Goal: Information Seeking & Learning: Learn about a topic

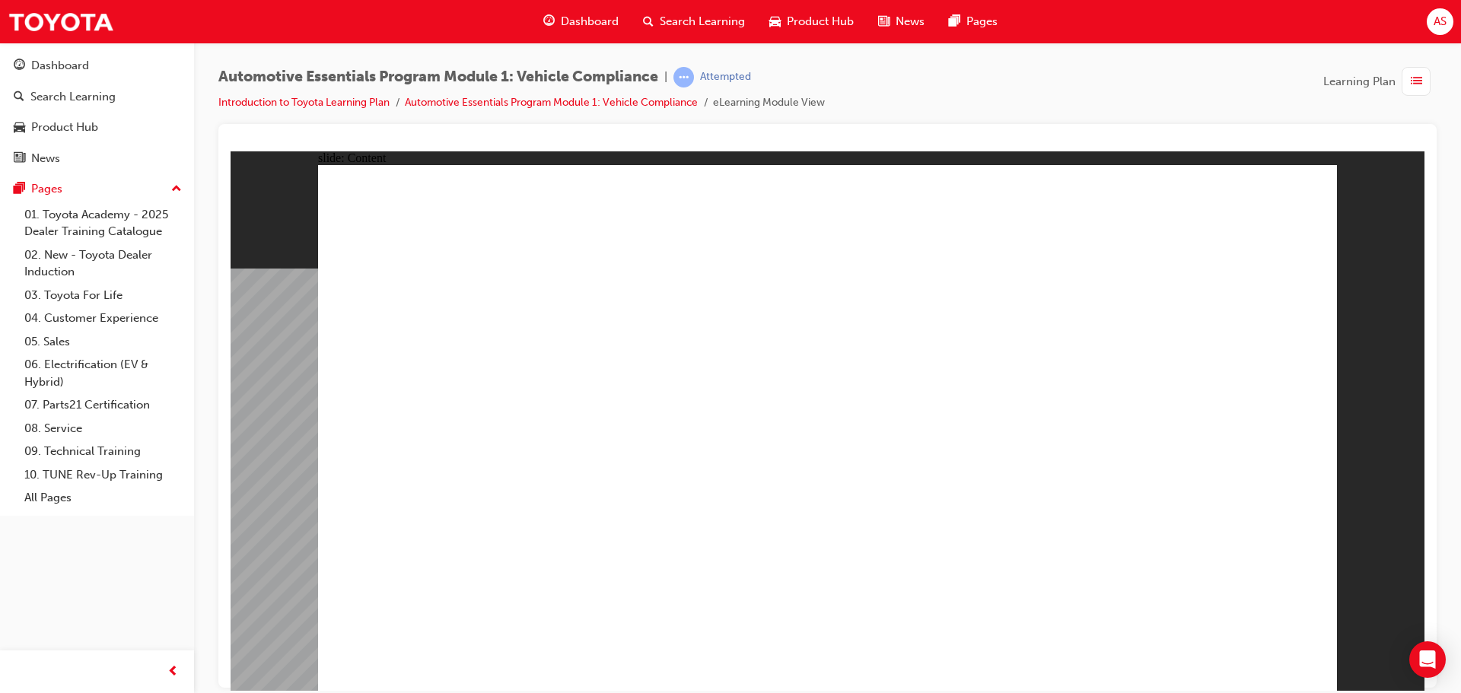
drag, startPoint x: 725, startPoint y: 203, endPoint x: 723, endPoint y: 213, distance: 10.0
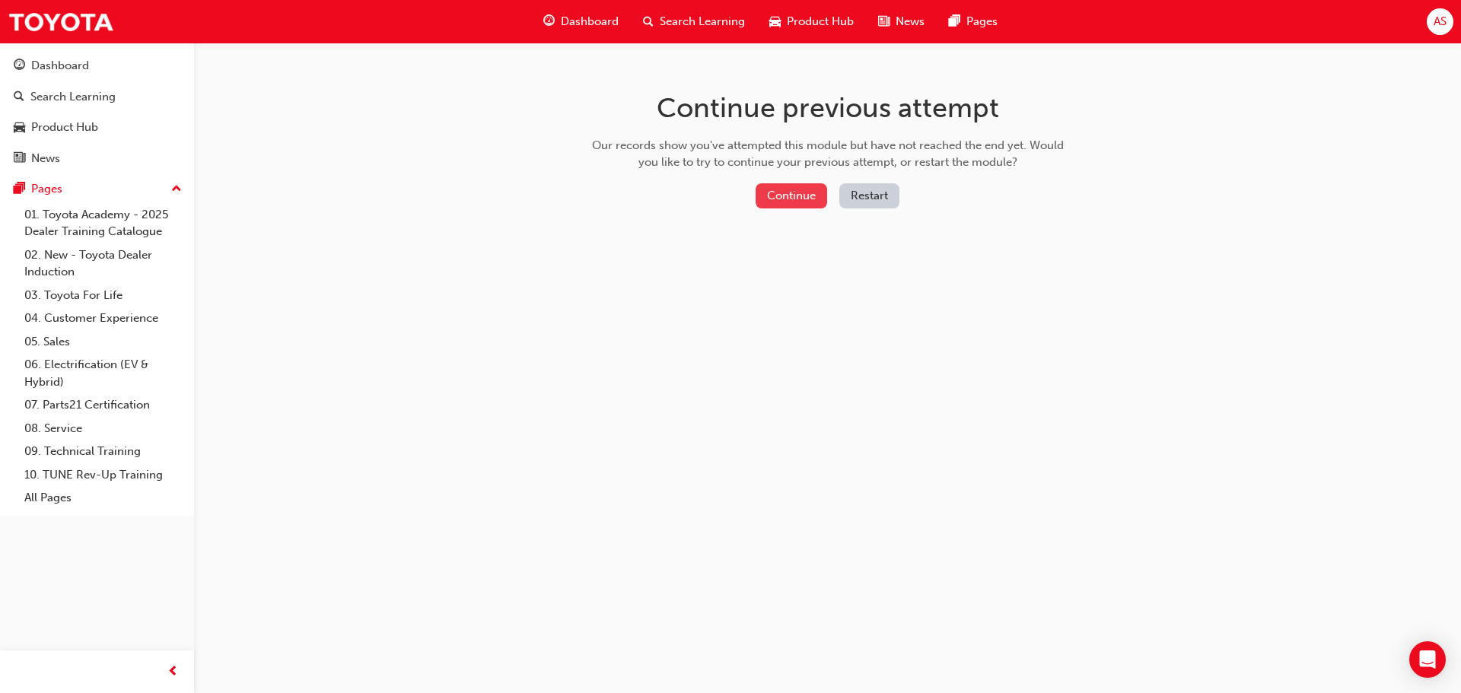
click at [784, 199] on button "Continue" at bounding box center [792, 195] width 72 height 25
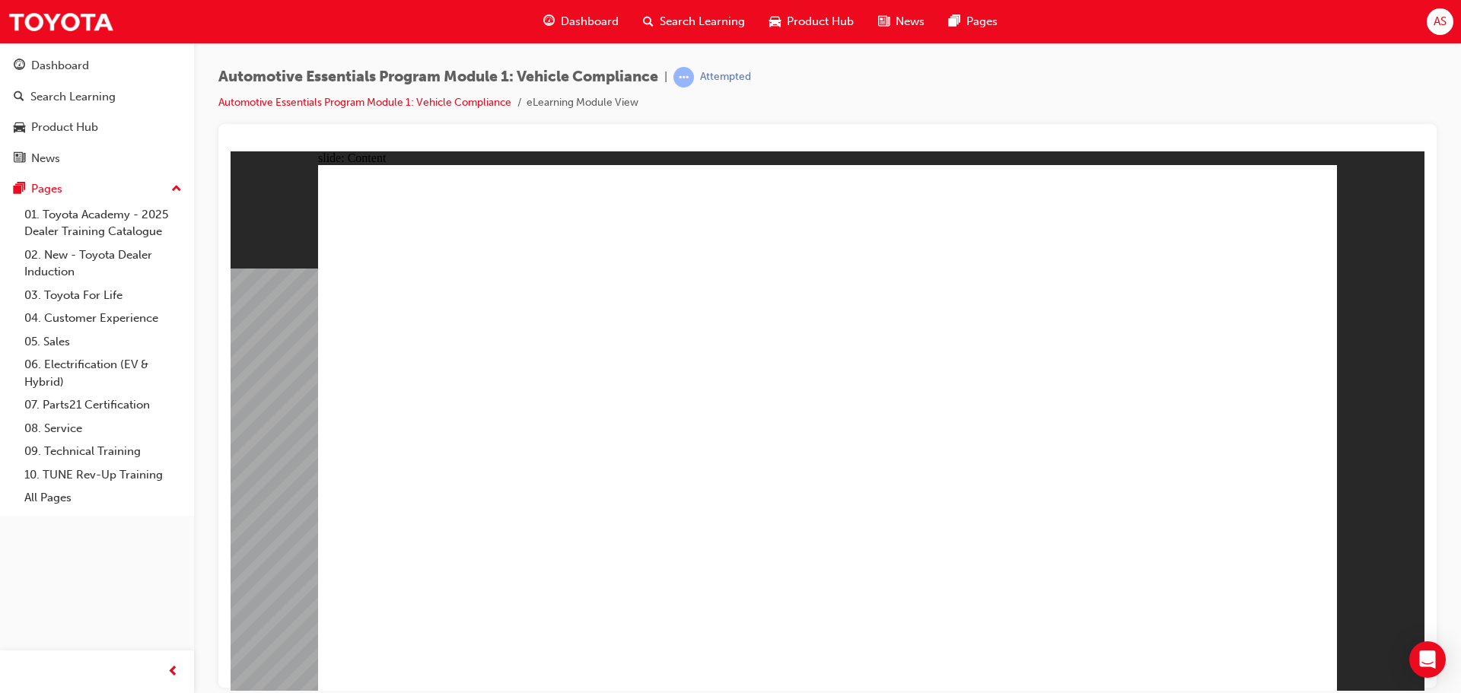
drag, startPoint x: 584, startPoint y: 538, endPoint x: 579, endPoint y: 549, distance: 12.3
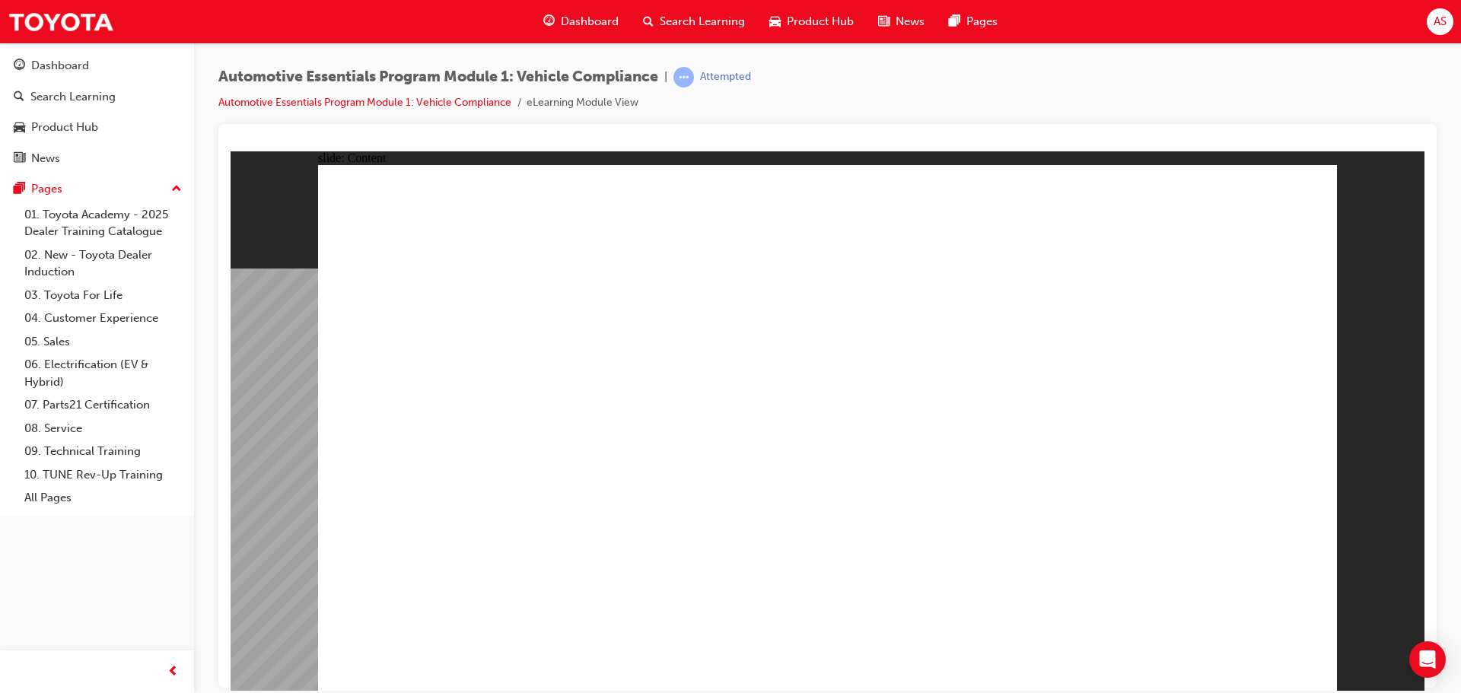
radio input "true"
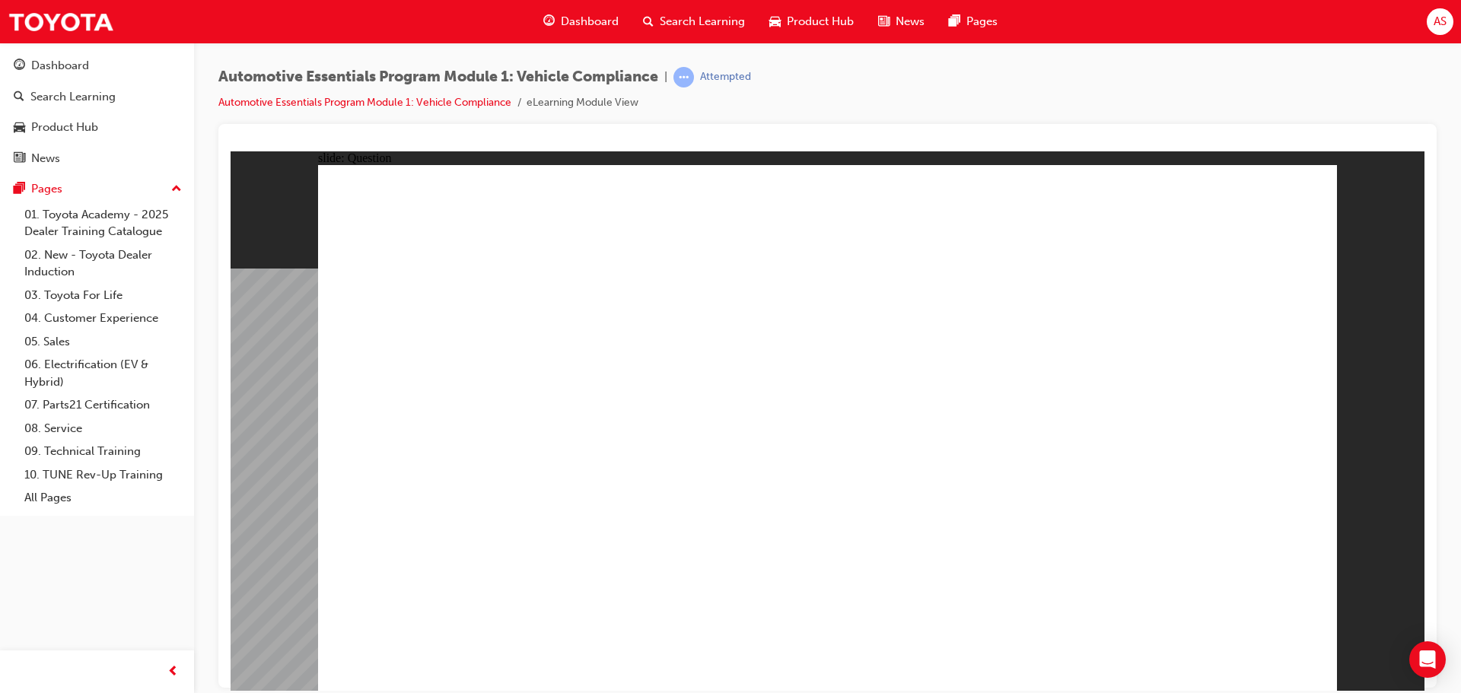
radio input "true"
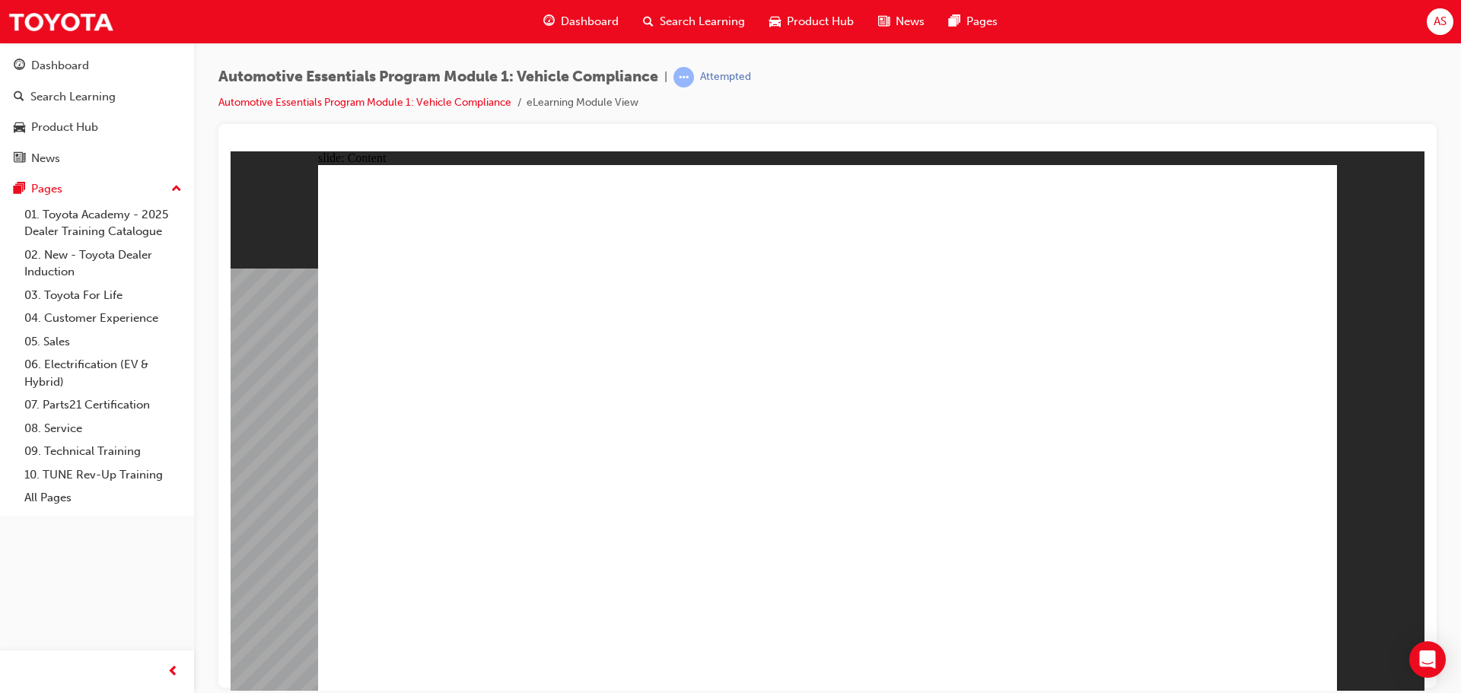
radio input "true"
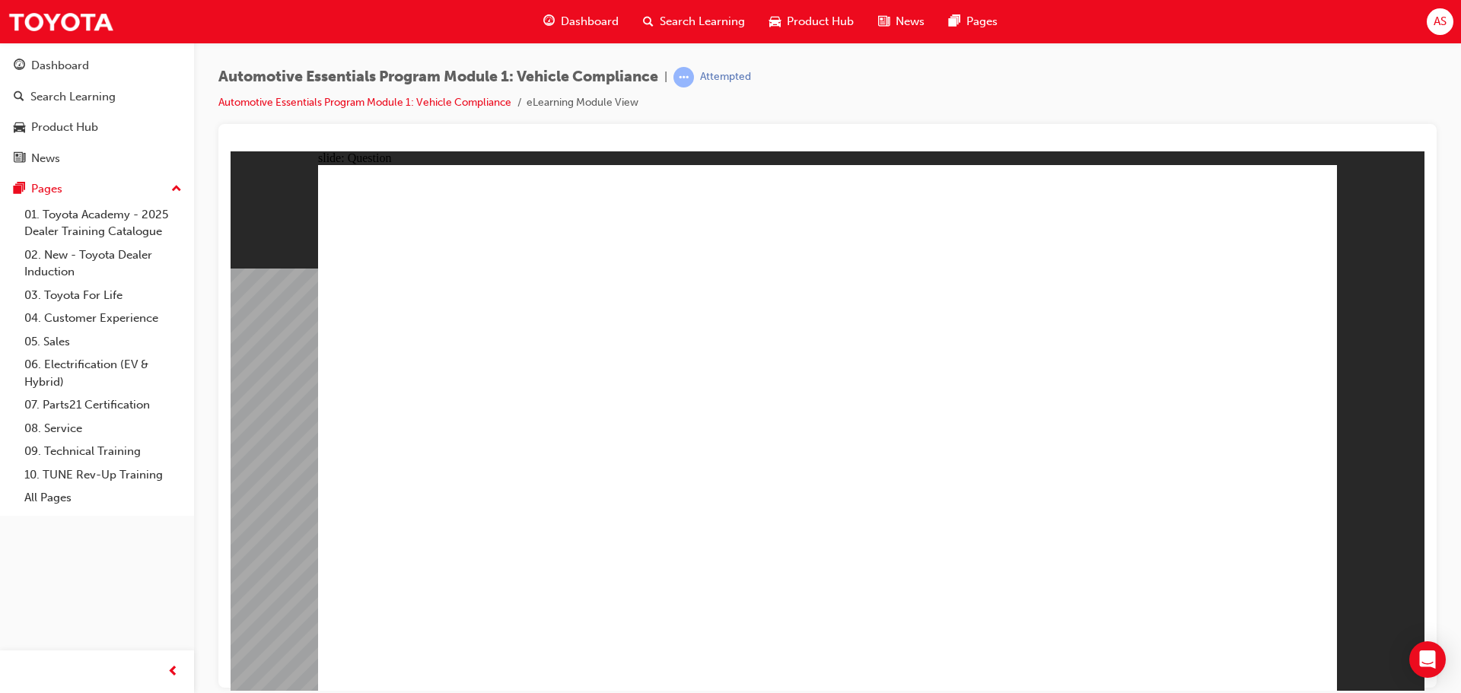
radio input "true"
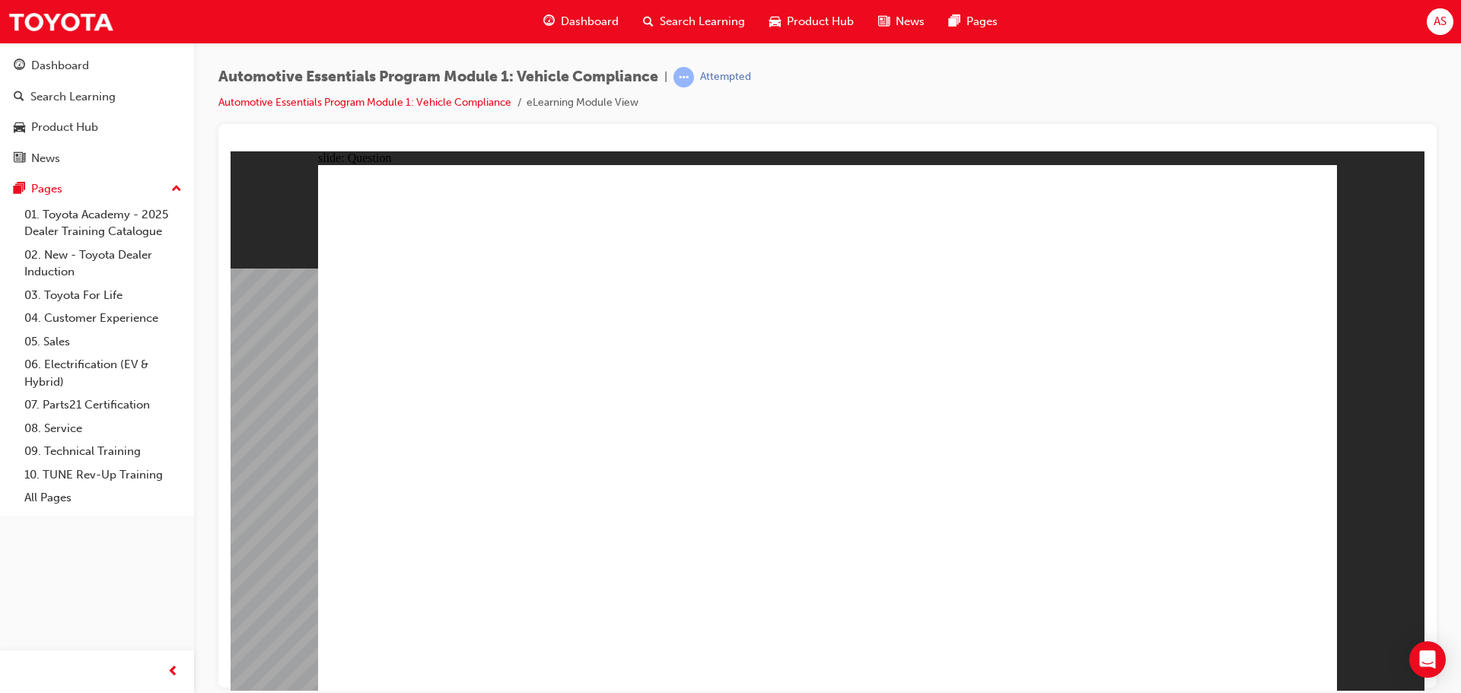
radio input "true"
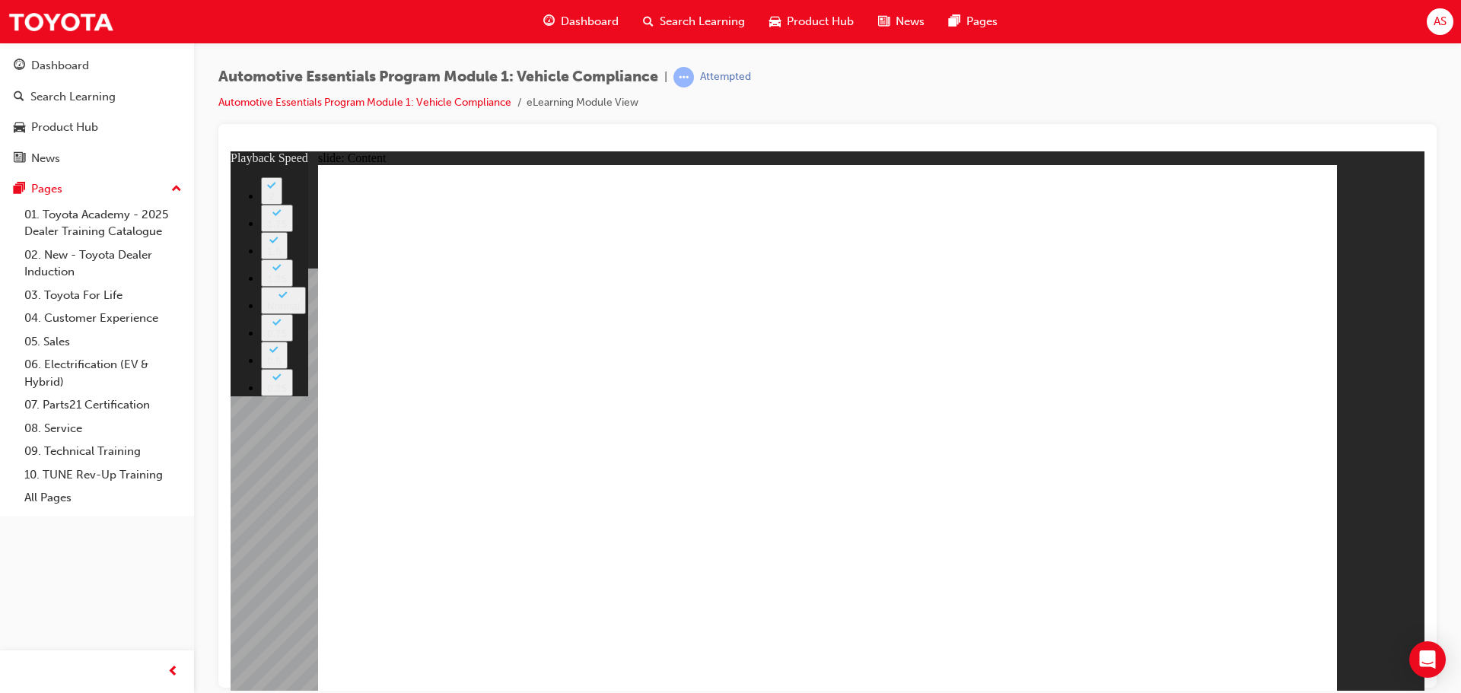
type input "43"
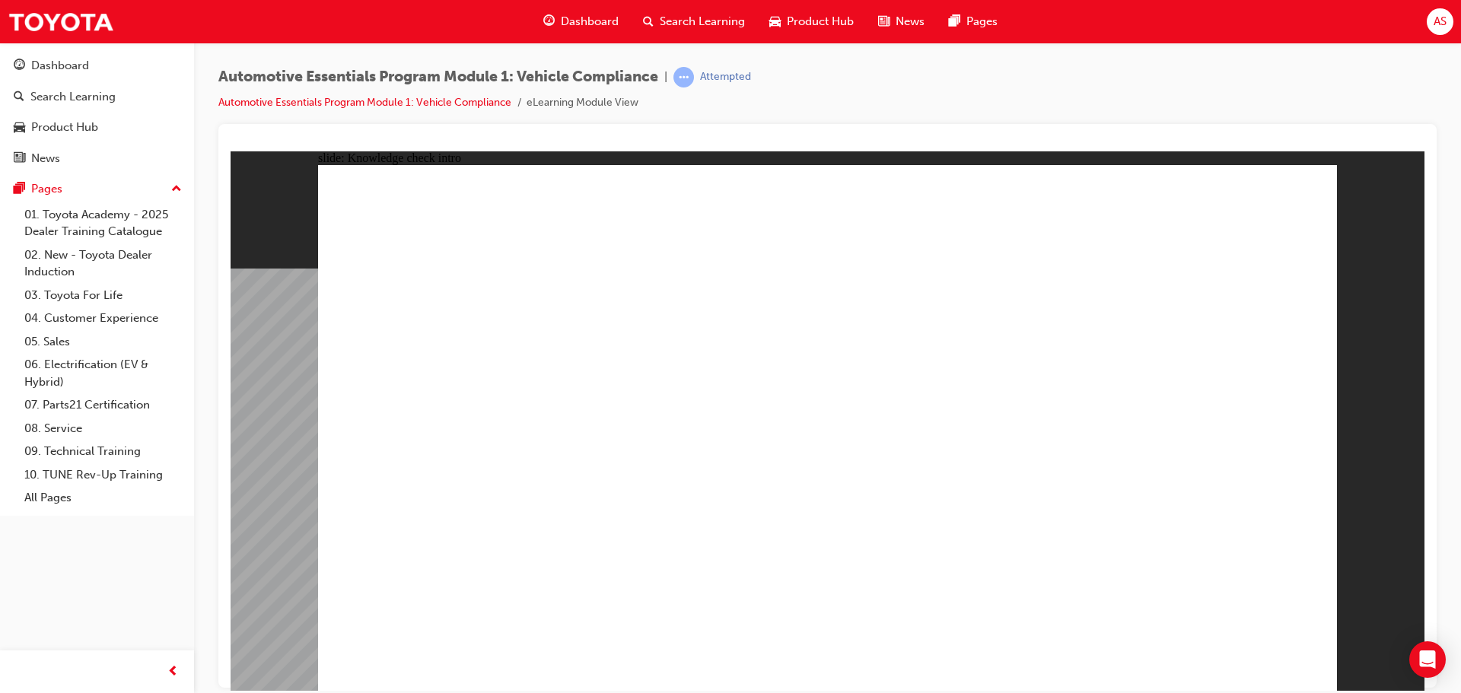
radio input "true"
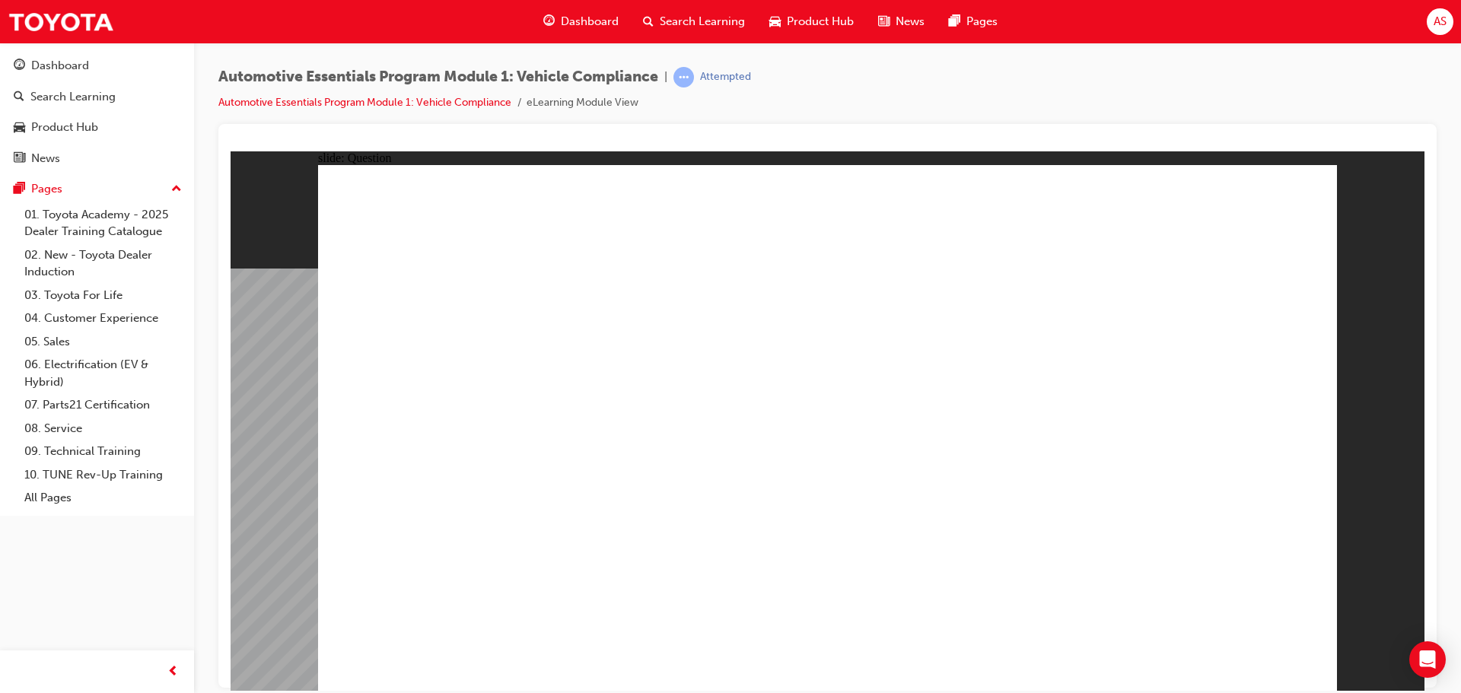
radio input "true"
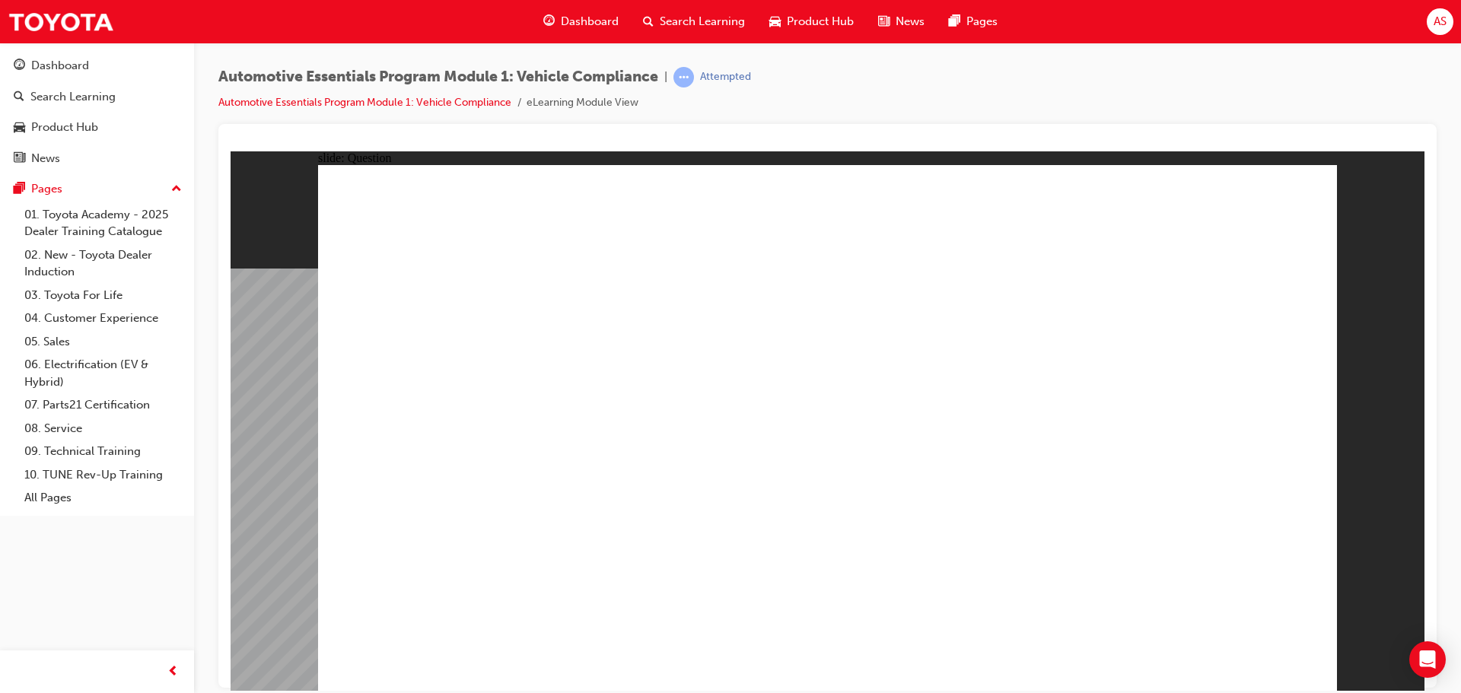
radio input "true"
